Goal: Task Accomplishment & Management: Manage account settings

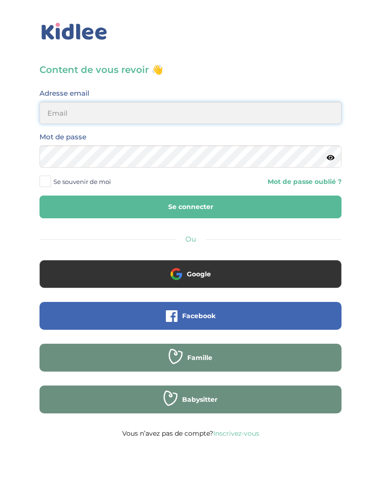
type input "clea.tavaresviard@gmail.com"
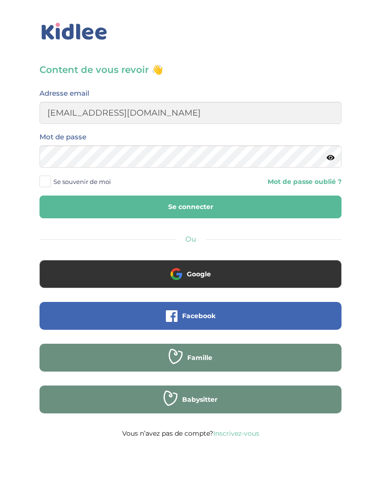
click at [190, 207] on button "Se connecter" at bounding box center [190, 206] width 302 height 23
click at [101, 181] on span "Se souvenir de moi" at bounding box center [82, 182] width 58 height 12
click at [0, 0] on input "Se souvenir de moi" at bounding box center [0, 0] width 0 height 0
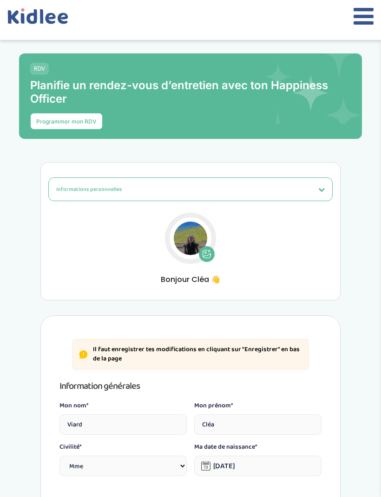
select select "1"
click at [360, 23] on icon at bounding box center [363, 16] width 20 height 23
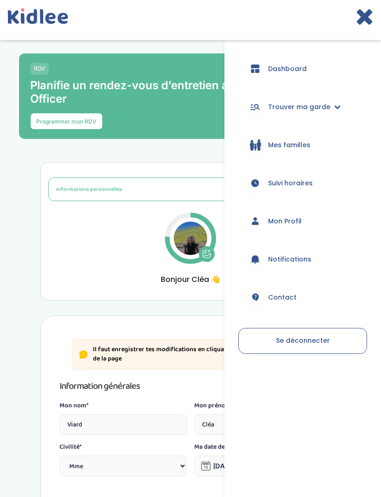
click at [313, 107] on span "Trouver ma garde" at bounding box center [299, 107] width 62 height 10
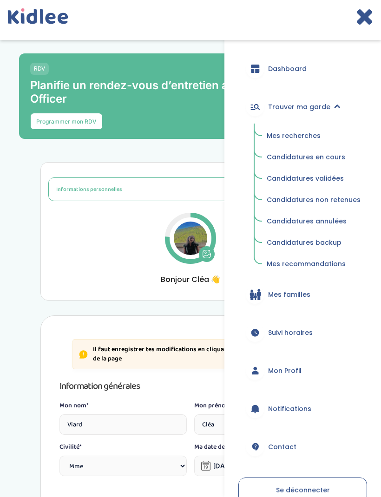
click at [303, 138] on span "Mes recherches" at bounding box center [294, 135] width 54 height 9
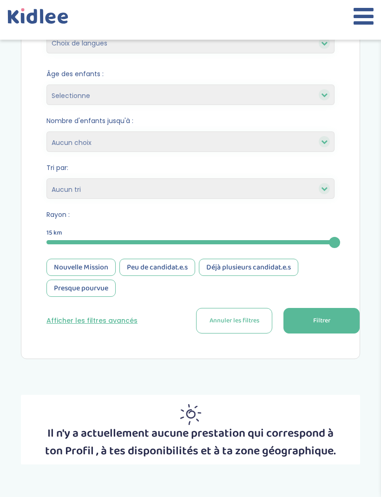
scroll to position [299, 0]
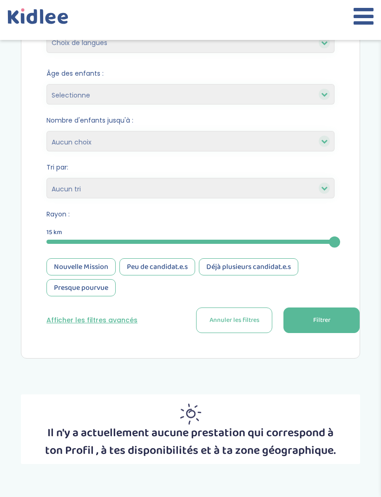
click at [324, 319] on span "Filtrer" at bounding box center [321, 320] width 17 height 10
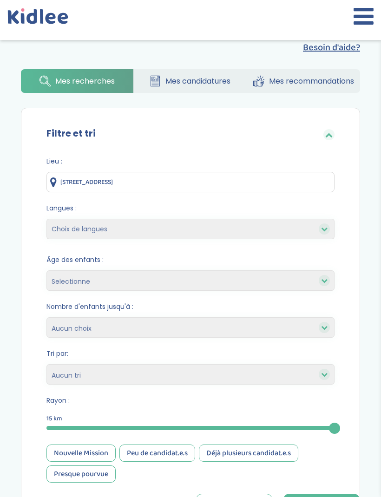
scroll to position [111, 0]
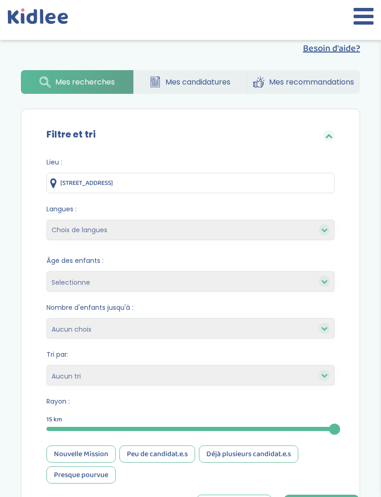
click at [227, 225] on select "Choix de langues Allemand Anglais Arabe Espagnol Italien Français Coréen" at bounding box center [190, 230] width 288 height 20
click at [235, 231] on select "Choix de langues Allemand Anglais Arabe Espagnol Italien Français Coréen" at bounding box center [190, 230] width 288 height 20
click at [190, 231] on select "Choix de langues Allemand Anglais Arabe Espagnol Italien Français Coréen" at bounding box center [190, 230] width 288 height 20
select select "12"
select select
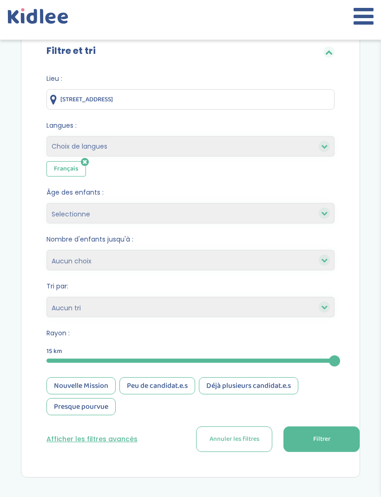
click at [210, 216] on select "Selectionne moins de 3 ans entre 3 et 6 ans plus de 6 ans" at bounding box center [190, 213] width 288 height 20
select select "-3"
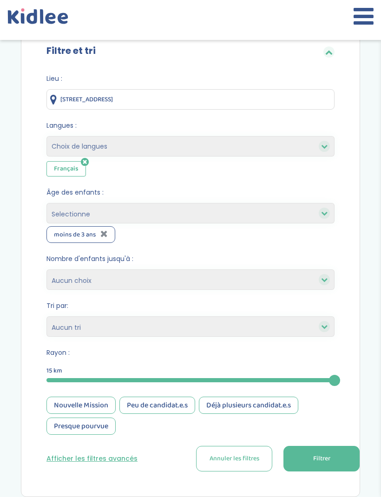
click at [221, 209] on select "Selectionne moins de 3 ans entre 3 et 6 ans plus de 6 ans" at bounding box center [190, 213] width 288 height 20
click at [218, 221] on select "Selectionne moins de 3 ans entre 3 et 6 ans plus de 6 ans" at bounding box center [190, 213] width 288 height 20
select select "3-6"
click at [221, 219] on select "Selectionne moins de 3 ans entre 3 et 6 ans plus de 6 ans" at bounding box center [190, 213] width 288 height 20
click at [222, 208] on select "Selectionne moins de 3 ans entre 3 et 6 ans plus de 6 ans" at bounding box center [190, 213] width 288 height 20
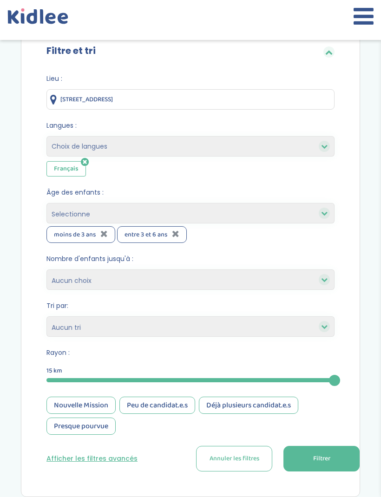
select select "+6"
select select
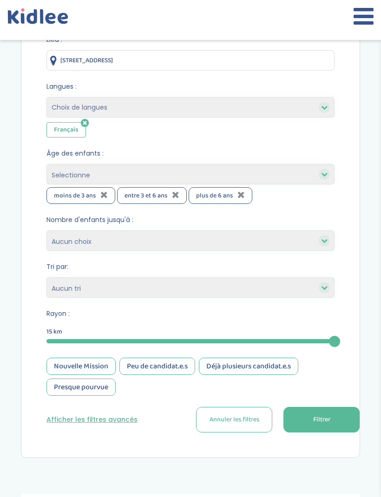
scroll to position [262, 0]
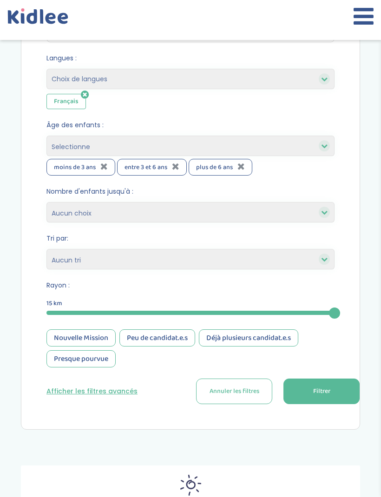
click at [263, 218] on select "1 2 3 4 Aucun choix" at bounding box center [190, 212] width 288 height 20
select select "4"
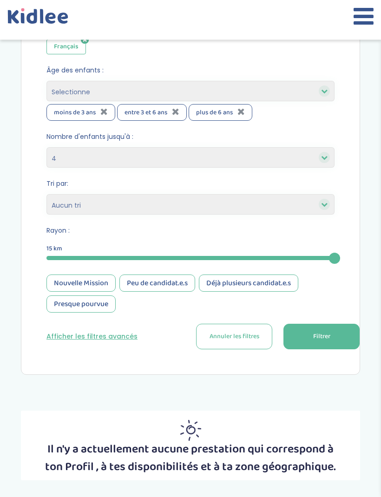
scroll to position [318, 0]
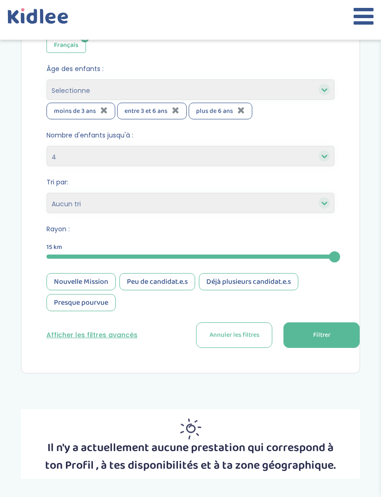
click at [323, 335] on span "Filtrer" at bounding box center [321, 336] width 17 height 10
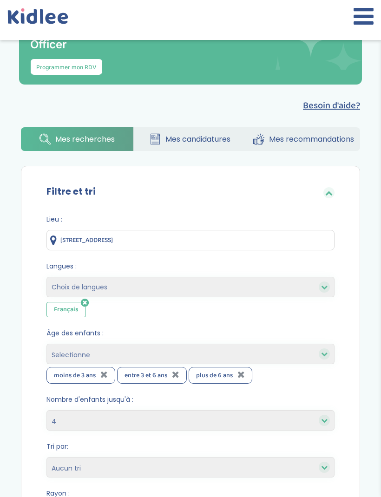
scroll to position [54, 0]
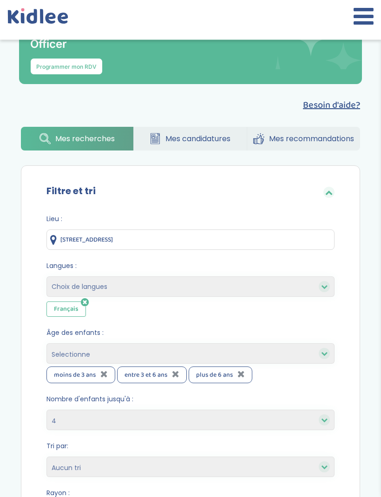
click at [199, 239] on input "[STREET_ADDRESS]" at bounding box center [190, 240] width 288 height 20
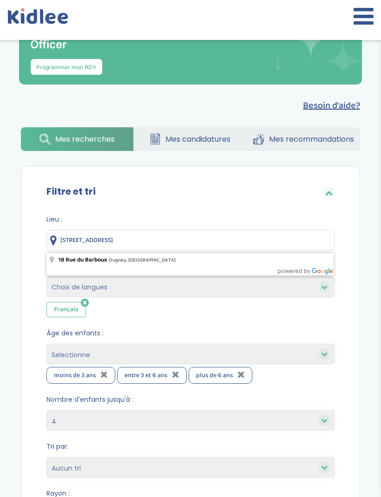
type input "18 Rue"
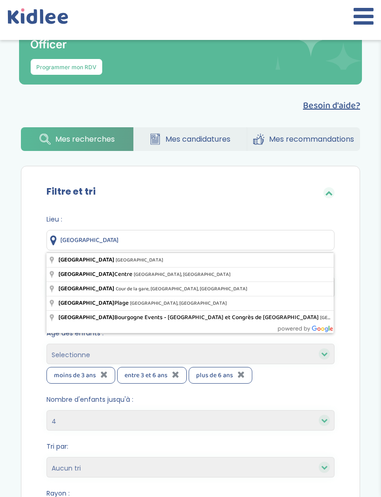
type input "Dijon, France"
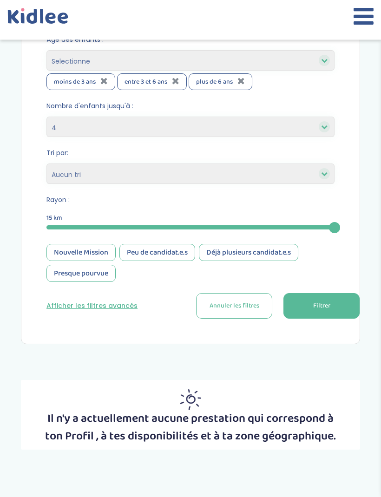
click at [325, 310] on span "Filtrer" at bounding box center [321, 306] width 17 height 10
click at [333, 309] on button "Filtrer" at bounding box center [321, 306] width 76 height 26
click at [334, 309] on button "Filtrer" at bounding box center [321, 306] width 76 height 26
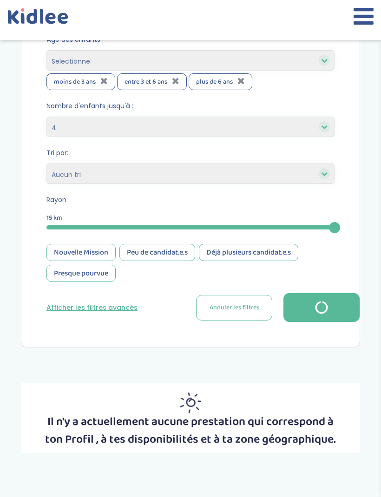
click at [334, 309] on button "button" at bounding box center [321, 307] width 76 height 29
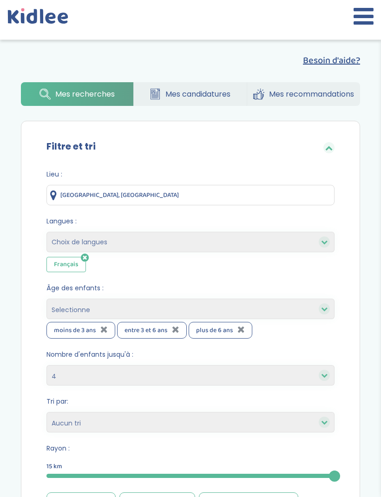
scroll to position [0, 0]
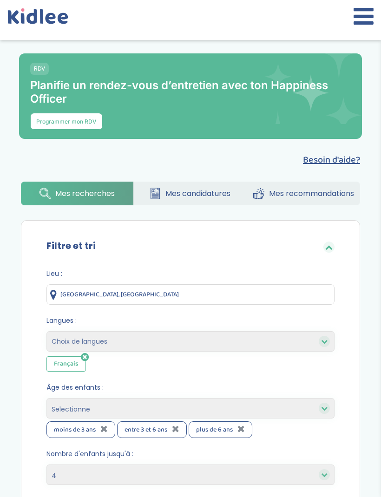
click at [364, 8] on icon at bounding box center [363, 16] width 20 height 23
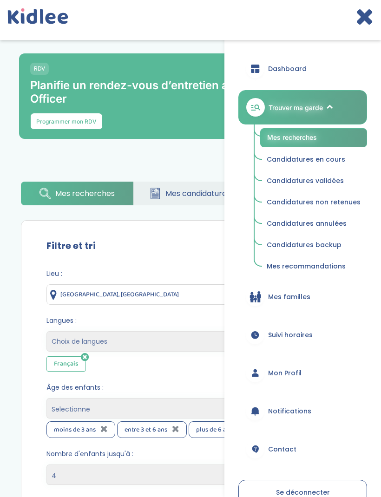
click at [286, 373] on span "Mon Profil" at bounding box center [284, 373] width 33 height 10
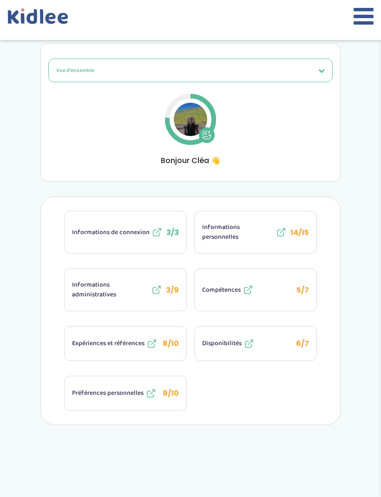
scroll to position [149, 0]
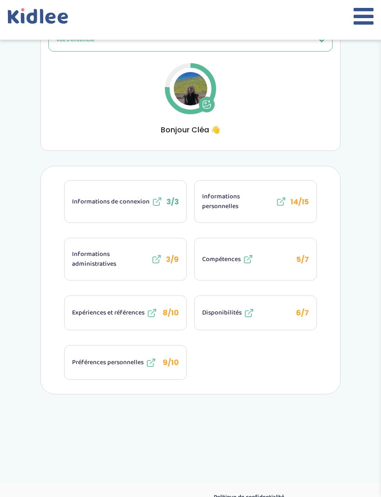
click at [264, 200] on span "Informations personnelles" at bounding box center [238, 202] width 72 height 20
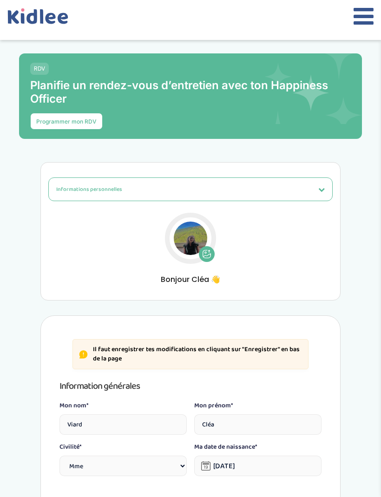
select select "1"
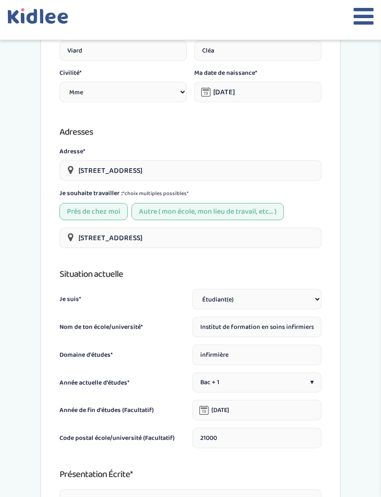
scroll to position [374, 0]
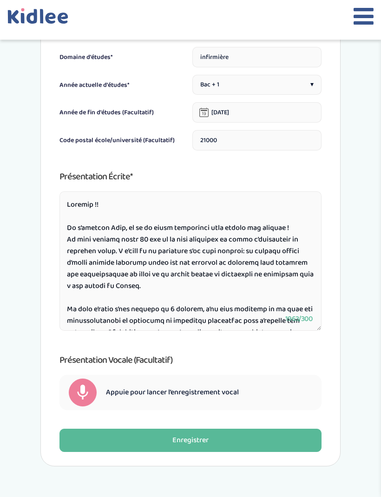
click at [197, 446] on div "Enregistrer" at bounding box center [190, 441] width 36 height 11
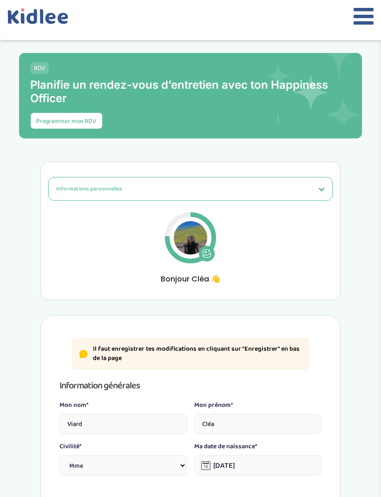
scroll to position [6, 0]
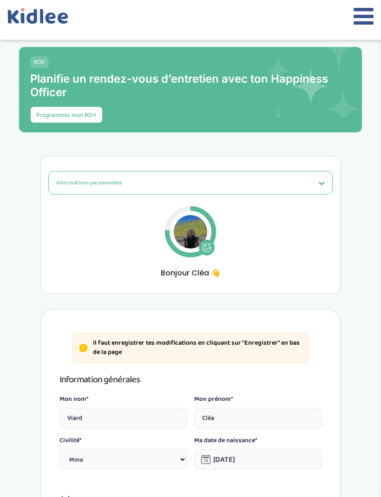
click at [300, 170] on div "Informations personnelles Vue d'ensemble Informations de connexion Informations…" at bounding box center [190, 225] width 300 height 138
click at [290, 184] on button "Informations personnelles" at bounding box center [190, 183] width 284 height 24
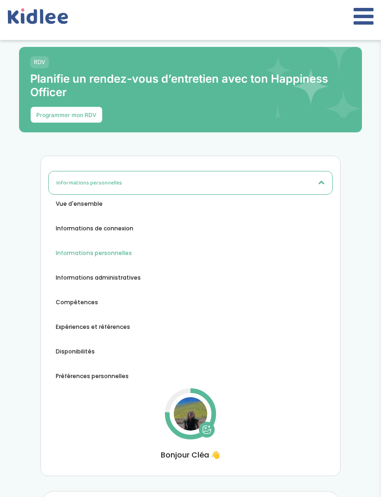
click at [119, 233] on span "Informations de connexion" at bounding box center [95, 228] width 78 height 8
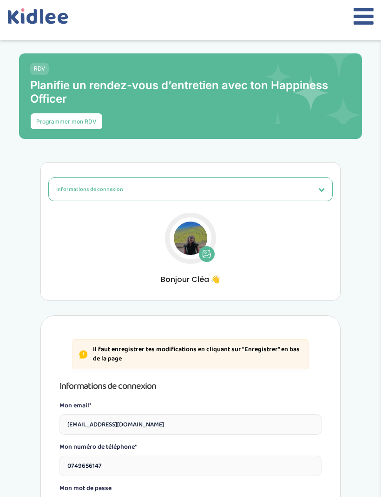
click at [261, 195] on button "Informations de connexion" at bounding box center [190, 189] width 284 height 24
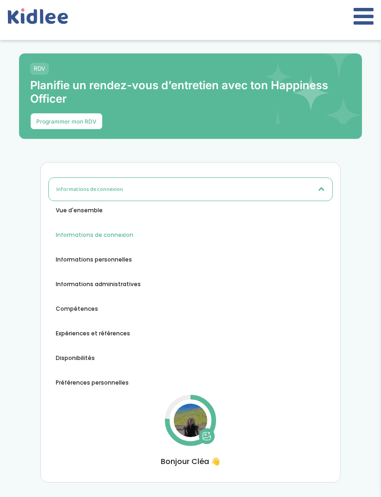
click at [130, 288] on span "Informations administratives" at bounding box center [98, 284] width 85 height 8
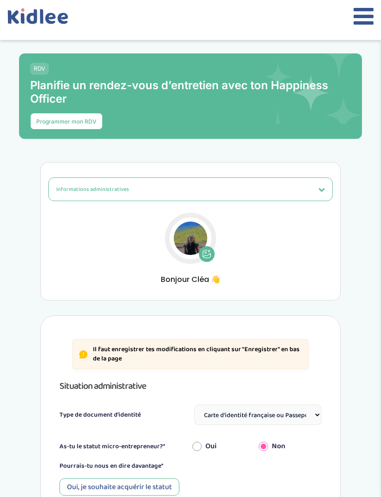
select select "Carte d'identité française ou Passeport français daté de moins de 5 ans"
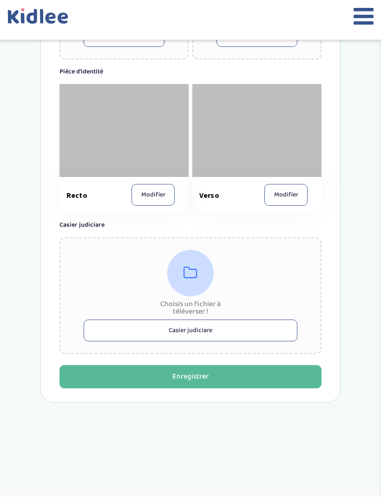
scroll to position [765, 0]
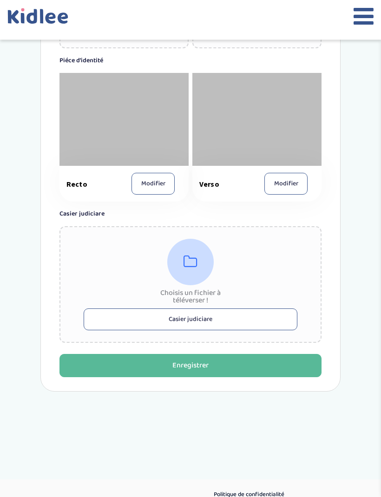
click at [228, 330] on button "Casier judiciare" at bounding box center [191, 320] width 214 height 22
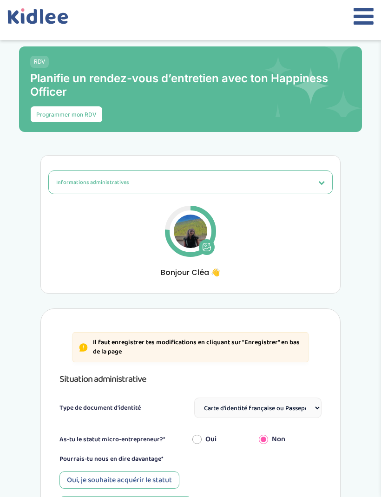
scroll to position [0, 0]
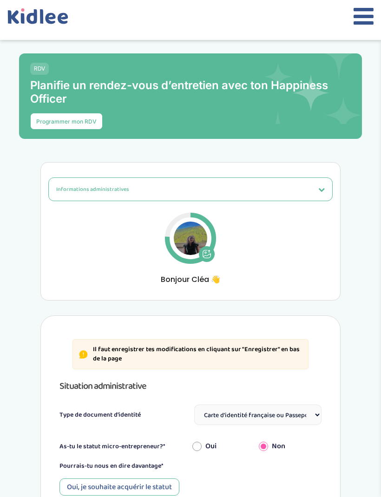
click at [360, 26] on icon at bounding box center [363, 16] width 20 height 23
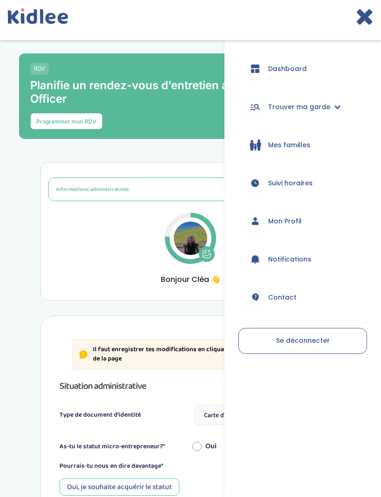
click at [318, 119] on link "Trouver ma garde" at bounding box center [302, 106] width 129 height 33
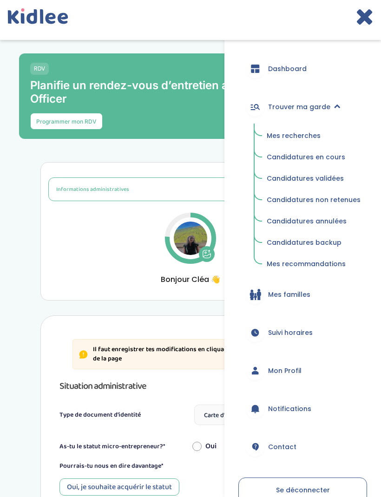
click at [182, 192] on button "Informations administratives" at bounding box center [190, 189] width 284 height 24
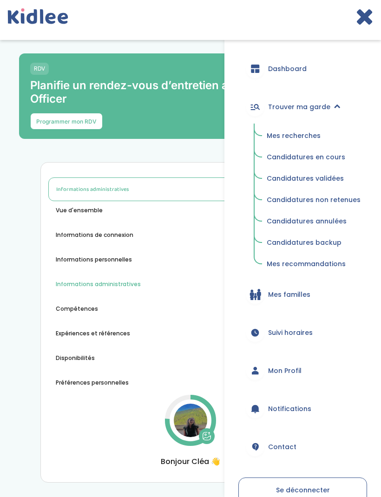
click at [124, 264] on span "Informations personnelles" at bounding box center [94, 259] width 76 height 8
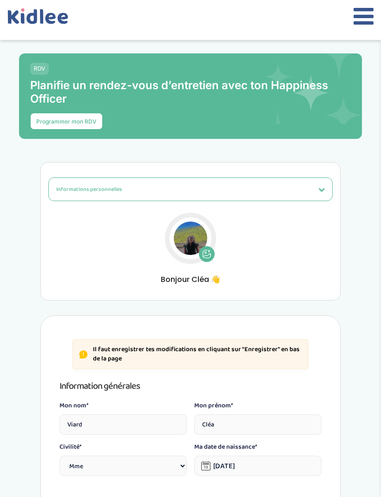
select select "1"
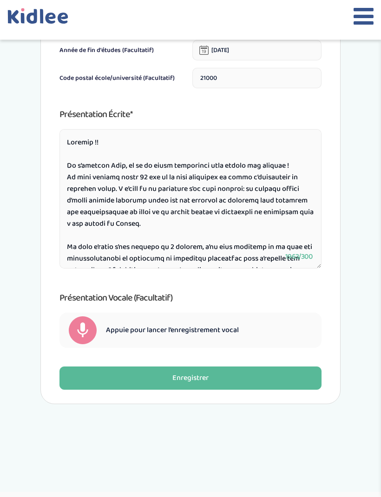
scroll to position [735, 0]
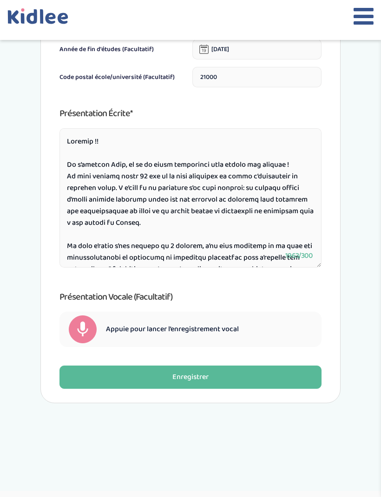
click at [262, 162] on textarea at bounding box center [190, 197] width 262 height 139
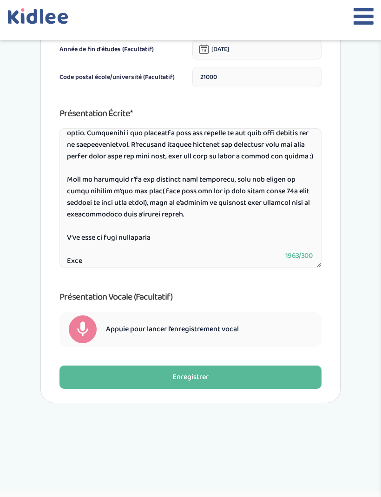
scroll to position [319, 0]
